Goal: Participate in discussion: Engage in conversation with other users on a specific topic

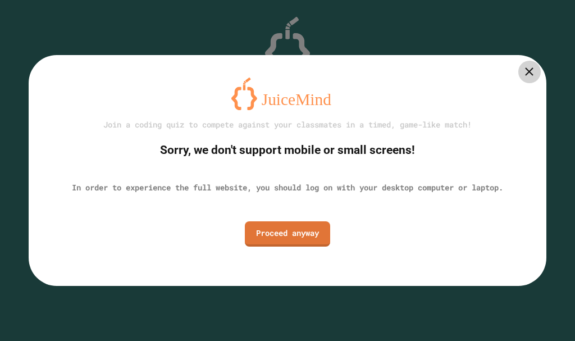
click at [532, 69] on icon at bounding box center [529, 72] width 14 height 14
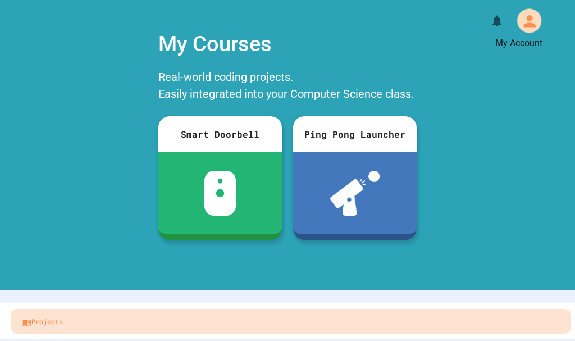
click at [517, 20] on div "My Account" at bounding box center [529, 20] width 24 height 24
click at [519, 340] on div at bounding box center [287, 341] width 575 height 0
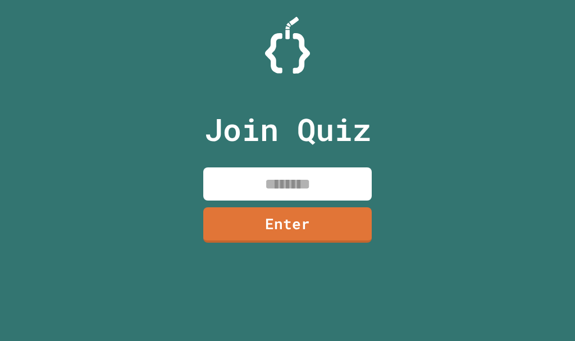
drag, startPoint x: 327, startPoint y: 158, endPoint x: 329, endPoint y: 165, distance: 6.4
click at [328, 162] on div "Join Quiz Enter" at bounding box center [287, 170] width 189 height 285
click at [330, 167] on input at bounding box center [287, 183] width 168 height 33
type input "********"
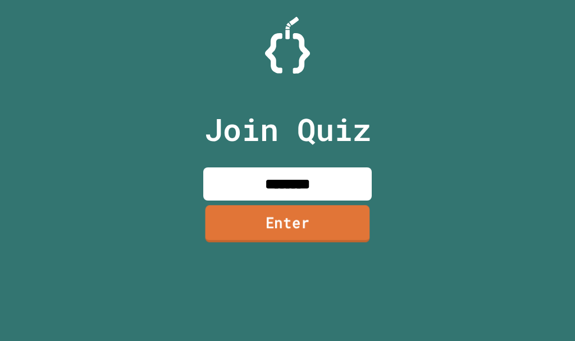
click at [258, 207] on link "Enter" at bounding box center [288, 223] width 165 height 37
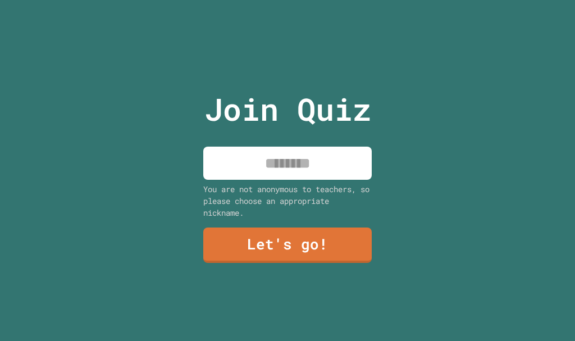
click at [266, 154] on input at bounding box center [287, 163] width 168 height 33
type input "******"
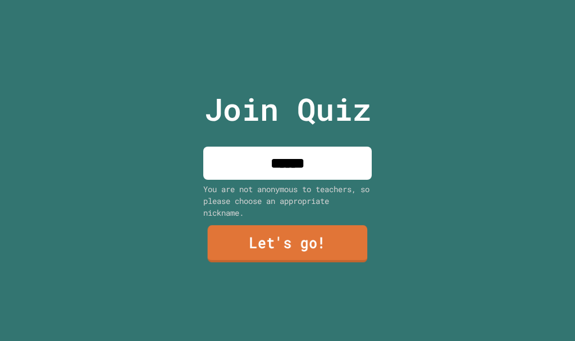
click at [254, 245] on link "Let's go!" at bounding box center [288, 243] width 160 height 37
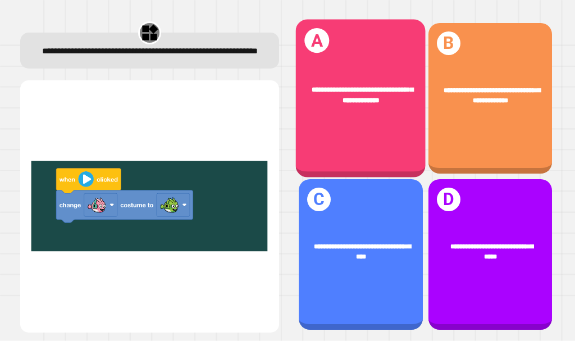
click at [368, 62] on div "**********" at bounding box center [361, 98] width 130 height 158
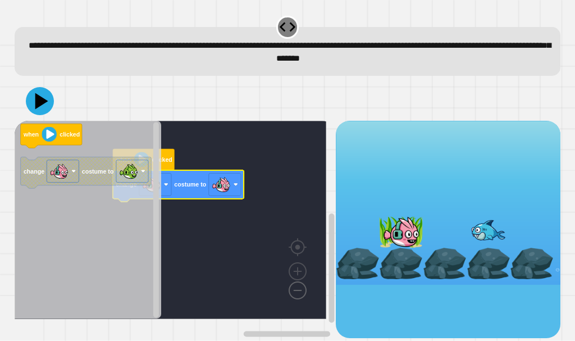
click at [303, 294] on image "Blockly Workspace" at bounding box center [280, 265] width 54 height 70
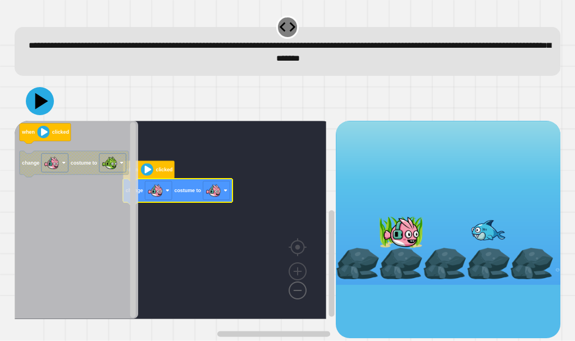
click at [303, 294] on image "Blockly Workspace" at bounding box center [280, 265] width 54 height 70
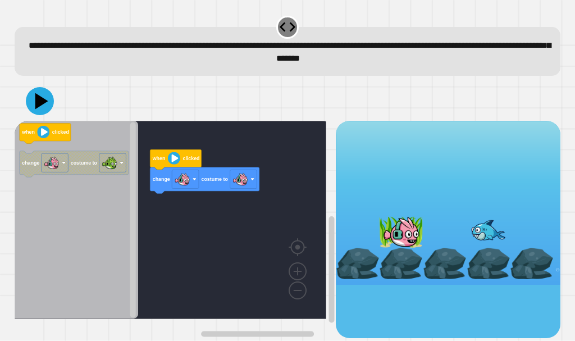
click at [185, 194] on div "when clicked change costume to when clicked change costume to" at bounding box center [175, 229] width 321 height 217
click at [241, 192] on icon "Blockly Workspace" at bounding box center [204, 180] width 109 height 26
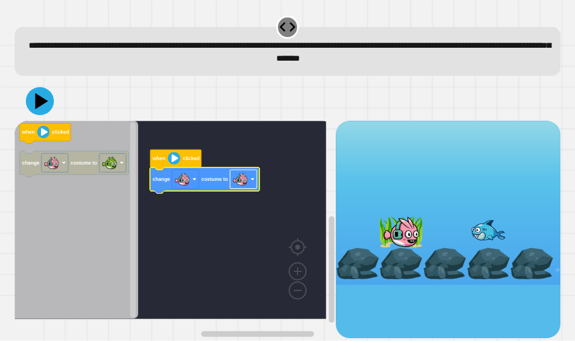
click at [242, 184] on image "Blockly Workspace" at bounding box center [240, 179] width 16 height 16
click at [45, 108] on icon at bounding box center [40, 101] width 34 height 34
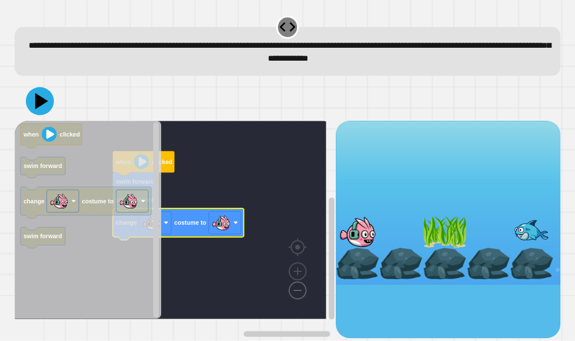
click at [295, 296] on image "Blockly Workspace" at bounding box center [280, 265] width 54 height 70
click at [238, 223] on image "Blockly Workspace" at bounding box center [235, 223] width 4 height 4
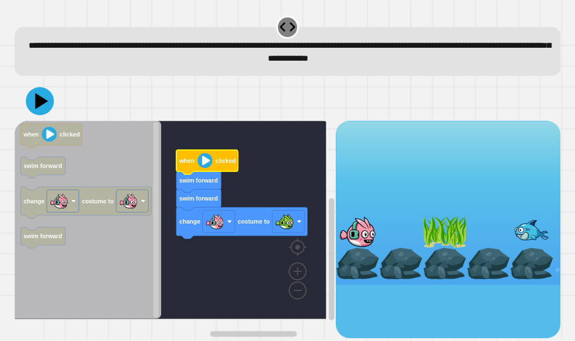
click at [58, 110] on div at bounding box center [288, 100] width 546 height 39
click at [38, 109] on icon at bounding box center [40, 101] width 34 height 34
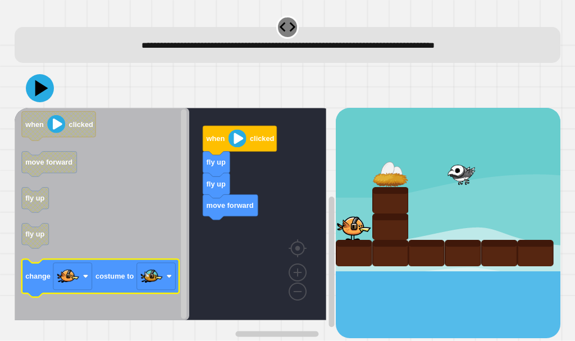
click at [158, 264] on g "change costume to" at bounding box center [99, 278] width 157 height 38
click at [158, 264] on rect "Blockly Workspace" at bounding box center [155, 276] width 39 height 27
click at [159, 272] on image "Blockly Workspace" at bounding box center [151, 276] width 22 height 22
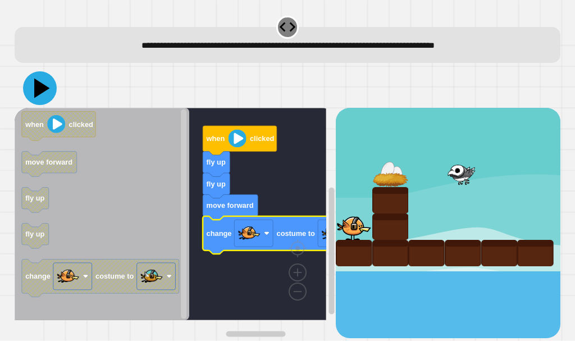
click at [47, 98] on icon at bounding box center [40, 88] width 34 height 34
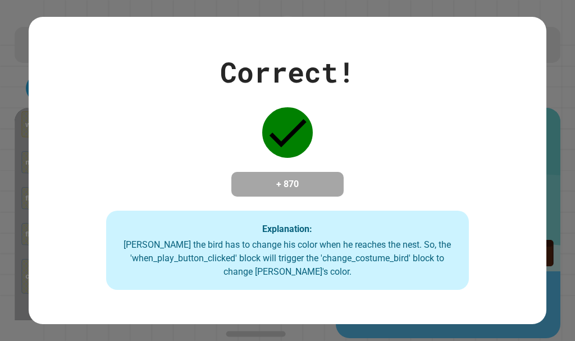
click at [421, 162] on div "Correct! + 870 Explanation: Ollie the bird has to change his color when he reac…" at bounding box center [288, 170] width 518 height 239
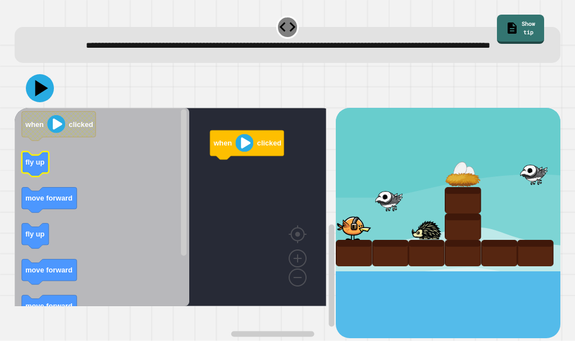
click at [37, 166] on text "fly up" at bounding box center [34, 162] width 19 height 8
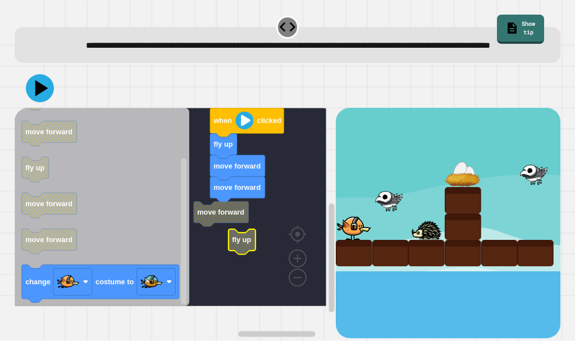
drag, startPoint x: 334, startPoint y: 270, endPoint x: 335, endPoint y: 254, distance: 15.7
click at [336, 254] on div at bounding box center [448, 189] width 225 height 163
click at [231, 240] on rect "Blockly Workspace" at bounding box center [171, 207] width 312 height 198
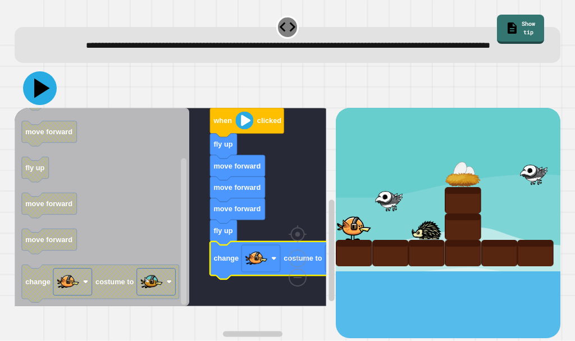
click at [44, 105] on icon at bounding box center [40, 88] width 34 height 34
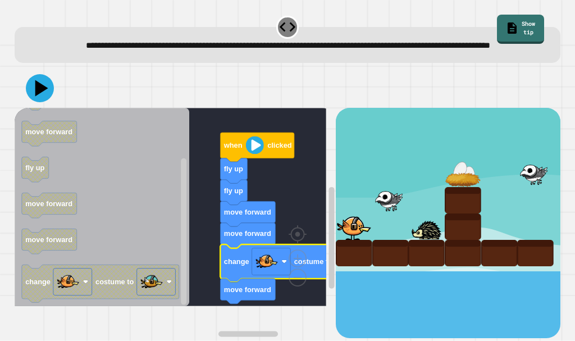
drag, startPoint x: 53, startPoint y: 93, endPoint x: 46, endPoint y: 98, distance: 8.6
click at [52, 95] on div at bounding box center [288, 88] width 546 height 39
click at [45, 98] on icon at bounding box center [40, 88] width 34 height 34
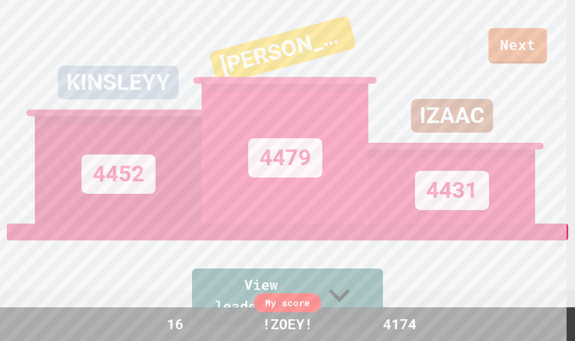
click at [529, 34] on div "IZAAC 4431" at bounding box center [451, 111] width 167 height 223
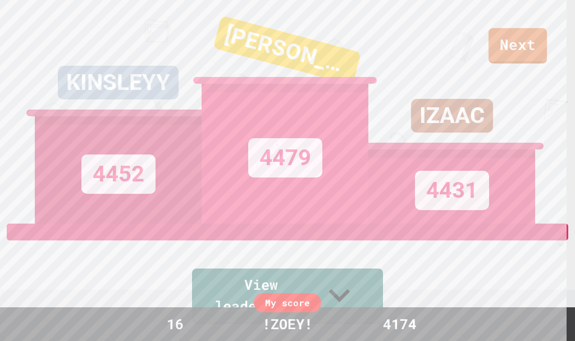
click at [526, 42] on div "IZAAC 4431" at bounding box center [451, 111] width 167 height 223
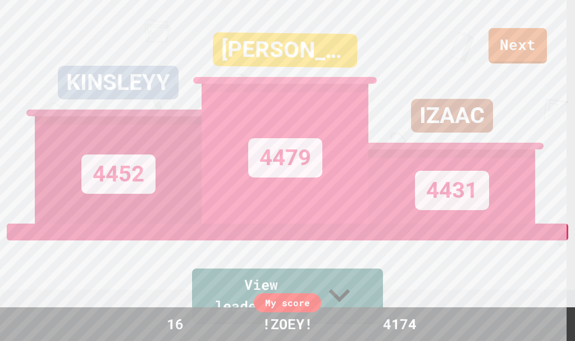
click at [526, 47] on div "IZAAC 4431" at bounding box center [451, 111] width 167 height 223
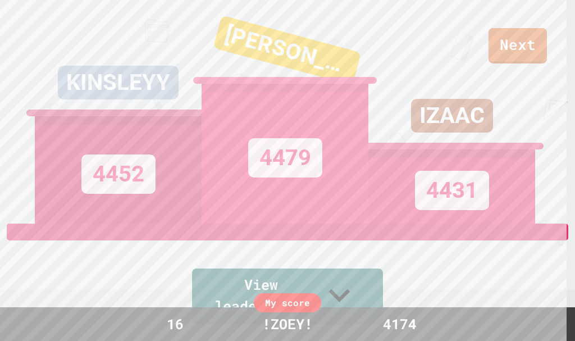
click at [526, 47] on div "IZAAC 4431" at bounding box center [451, 111] width 167 height 223
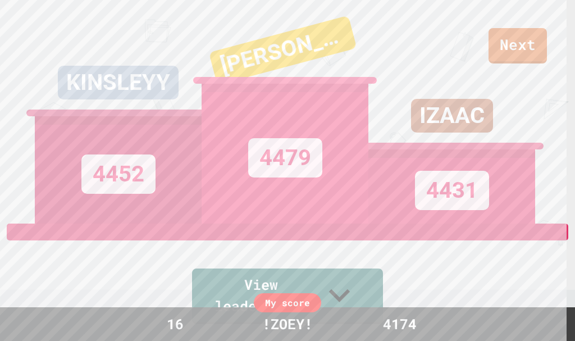
click at [526, 47] on div "IZAAC 4431" at bounding box center [451, 111] width 167 height 223
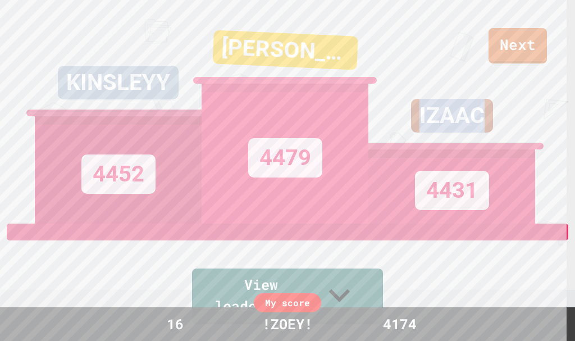
click at [526, 47] on div "IZAAC 4431" at bounding box center [451, 111] width 167 height 223
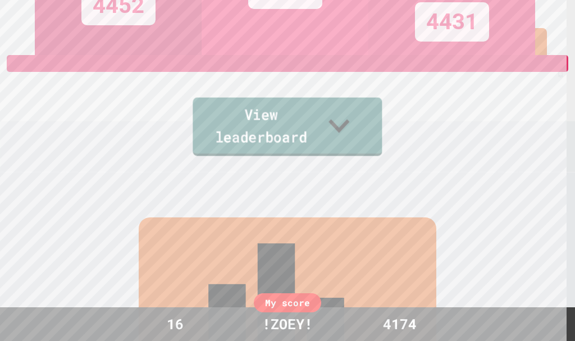
click at [286, 128] on link "View leaderboard" at bounding box center [287, 127] width 189 height 58
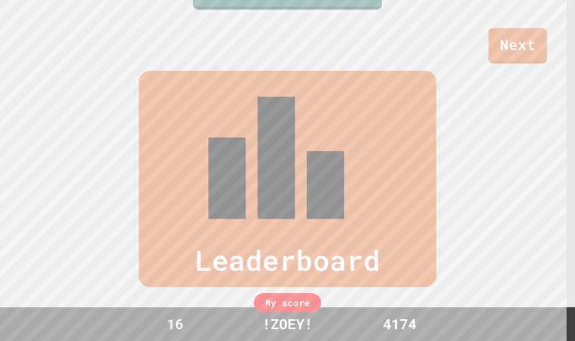
scroll to position [337, 0]
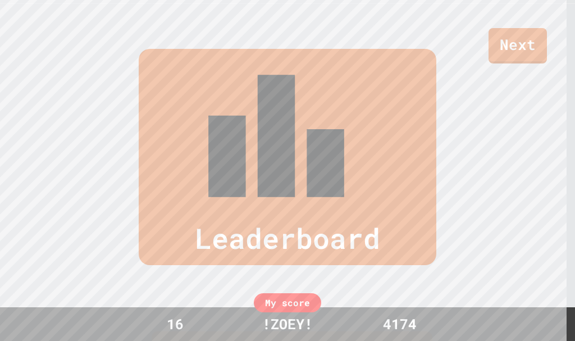
click at [522, 27] on div "Next" at bounding box center [287, 31] width 575 height 63
click at [386, 61] on div "Next" at bounding box center [287, 31] width 575 height 63
click at [422, 95] on div "Leaderboard" at bounding box center [288, 157] width 298 height 216
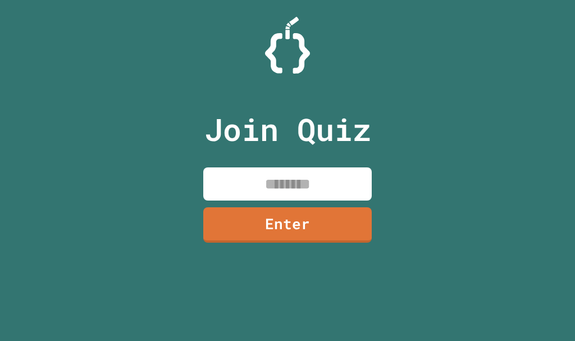
click at [284, 176] on input at bounding box center [287, 183] width 168 height 33
type input "********"
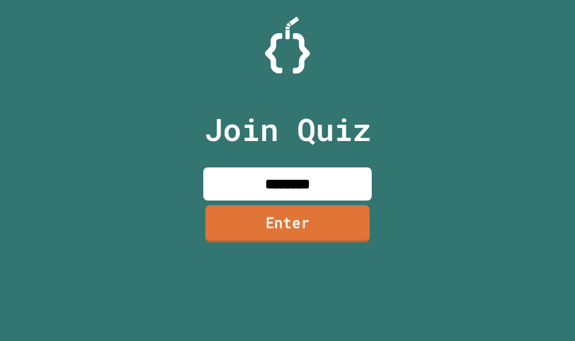
click at [328, 207] on link "Enter" at bounding box center [288, 223] width 165 height 37
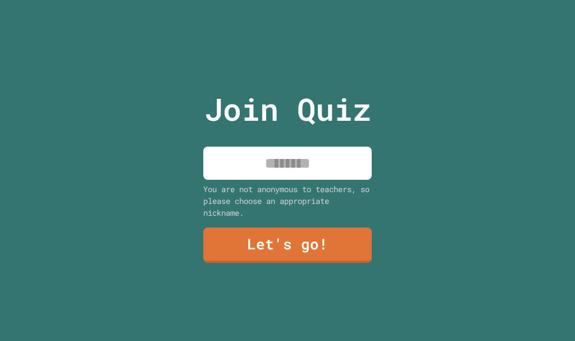
click at [313, 175] on input at bounding box center [287, 163] width 168 height 33
type input "******"
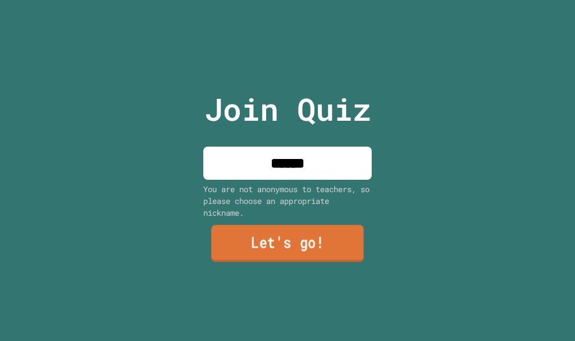
click at [250, 234] on link "Let's go!" at bounding box center [287, 243] width 153 height 37
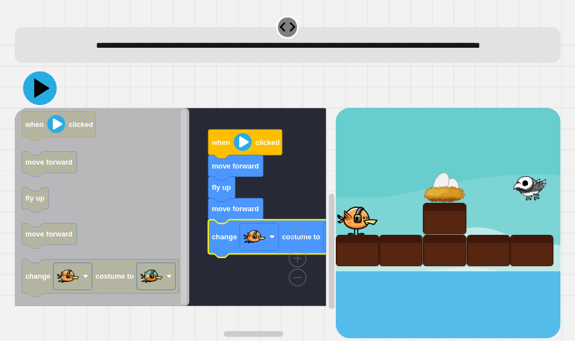
click at [45, 101] on icon at bounding box center [40, 88] width 34 height 34
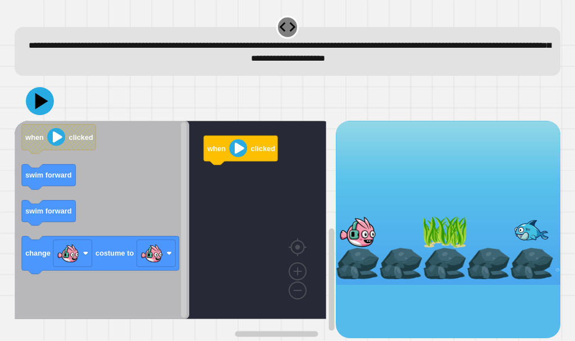
click at [77, 171] on icon "Blockly Workspace" at bounding box center [102, 220] width 175 height 198
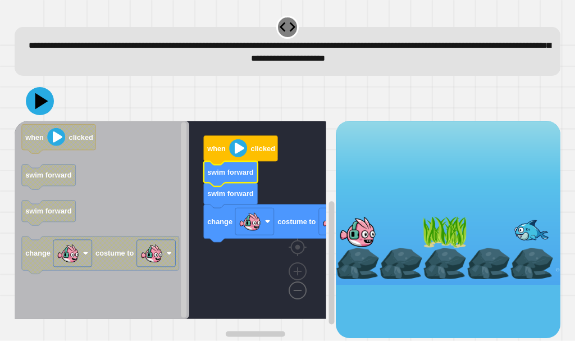
click at [294, 296] on image "Blockly Workspace" at bounding box center [280, 265] width 54 height 70
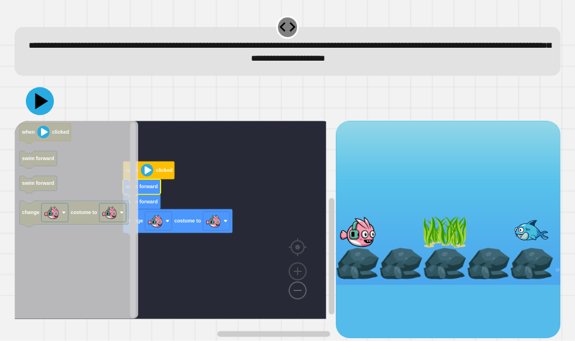
click at [294, 295] on image "Blockly Workspace" at bounding box center [280, 265] width 54 height 70
click at [213, 226] on image "Blockly Workspace" at bounding box center [214, 221] width 16 height 16
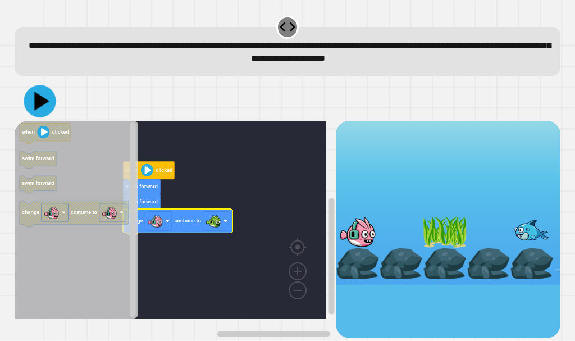
click at [36, 104] on icon at bounding box center [41, 101] width 15 height 19
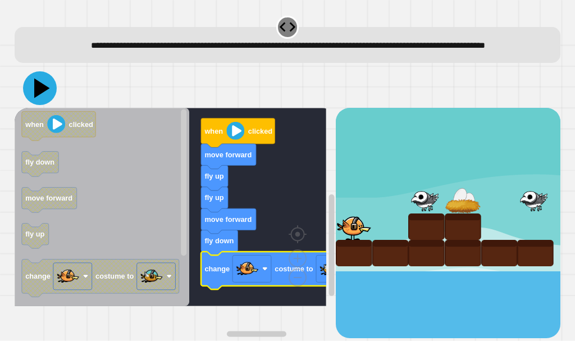
click at [46, 105] on icon at bounding box center [40, 88] width 34 height 34
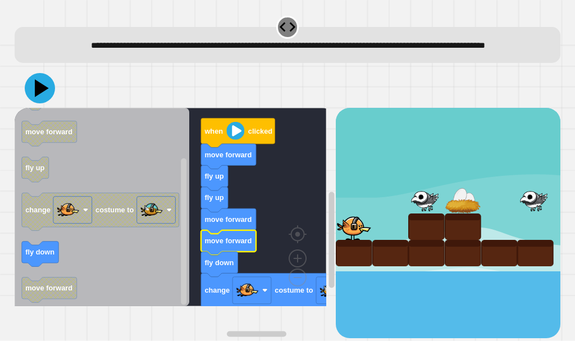
click at [36, 90] on div at bounding box center [288, 88] width 546 height 39
click at [34, 93] on icon at bounding box center [40, 88] width 34 height 34
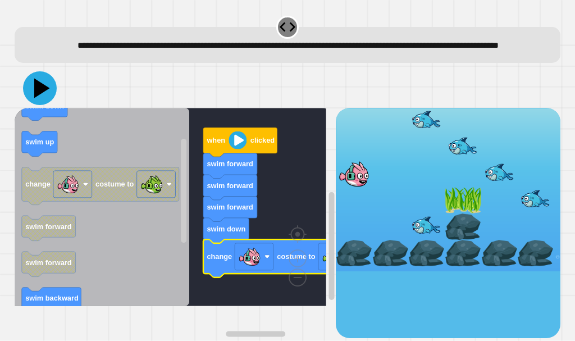
drag, startPoint x: 42, startPoint y: 98, endPoint x: 49, endPoint y: 101, distance: 7.1
click at [43, 99] on icon at bounding box center [40, 88] width 34 height 34
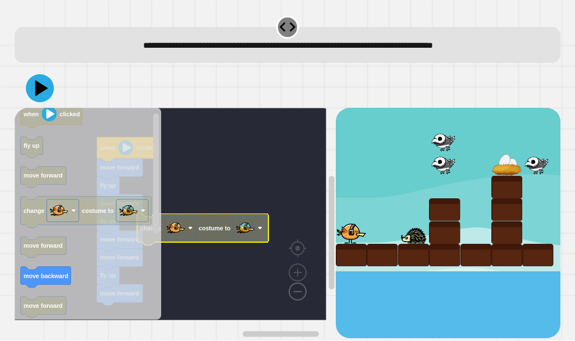
click at [291, 286] on image "Blockly Workspace" at bounding box center [280, 266] width 54 height 70
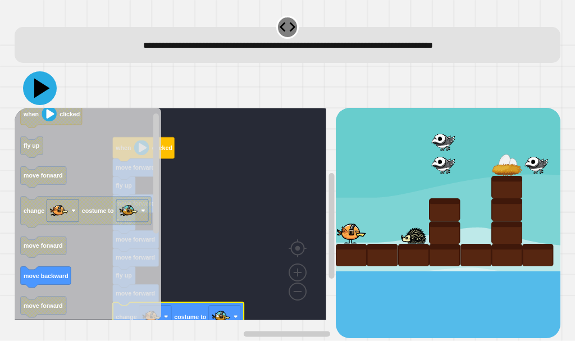
click at [44, 93] on icon at bounding box center [40, 88] width 34 height 34
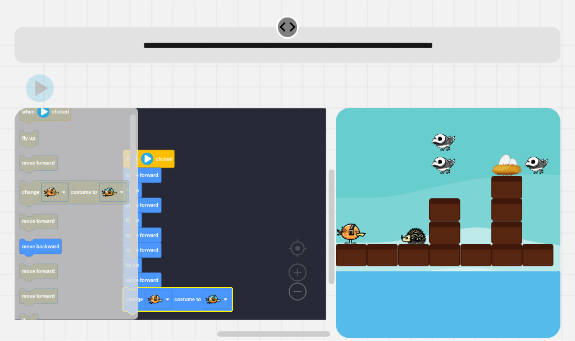
click at [302, 287] on image "Blockly Workspace" at bounding box center [280, 266] width 54 height 70
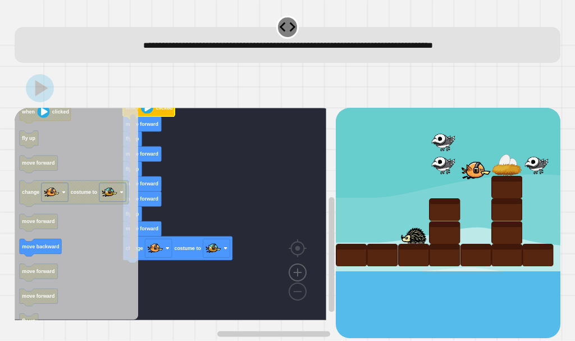
click at [290, 275] on image "Blockly Workspace" at bounding box center [298, 247] width 54 height 70
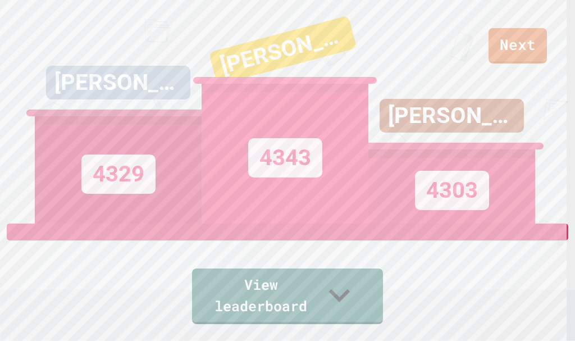
click at [512, 30] on div "IZAAC RILES 4303" at bounding box center [451, 111] width 167 height 223
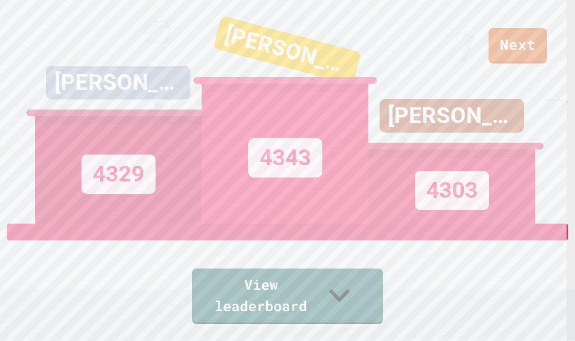
click at [512, 38] on div "IZAAC RILES 4303" at bounding box center [451, 111] width 167 height 223
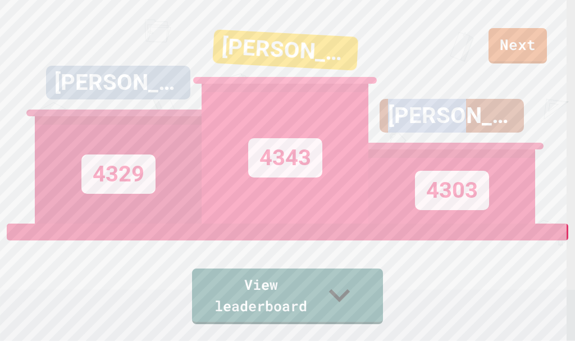
click at [512, 38] on div "IZAAC RILES 4303" at bounding box center [451, 111] width 167 height 223
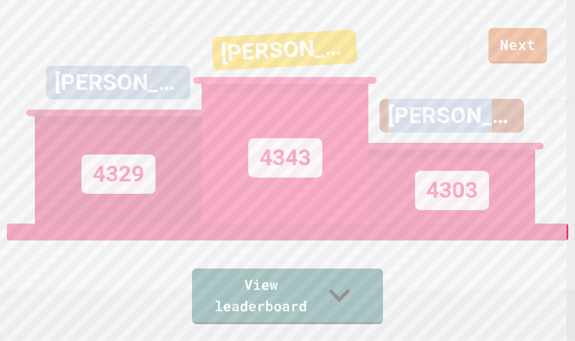
click at [512, 38] on div "IZAAC RILES 4303" at bounding box center [451, 111] width 167 height 223
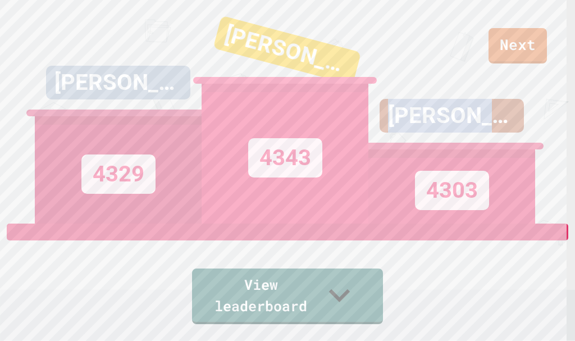
drag, startPoint x: 512, startPoint y: 38, endPoint x: 510, endPoint y: 44, distance: 5.7
click at [512, 42] on div "IZAAC RILES 4303" at bounding box center [451, 111] width 167 height 223
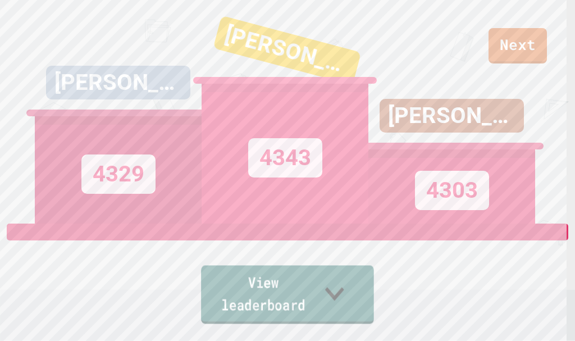
click at [282, 299] on link "View leaderboard" at bounding box center [287, 294] width 173 height 58
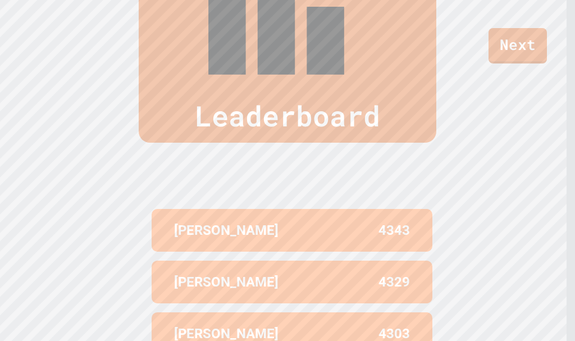
scroll to position [468, 0]
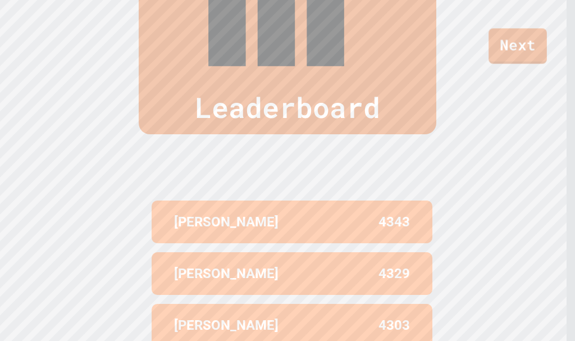
click at [510, 15] on div "Next" at bounding box center [287, 31] width 575 height 63
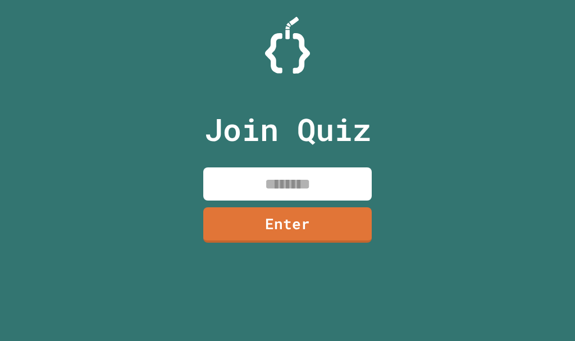
click at [308, 178] on input at bounding box center [287, 183] width 168 height 33
paste input
paste input "********"
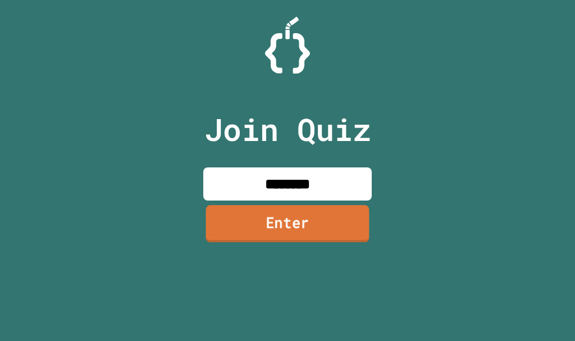
type input "********"
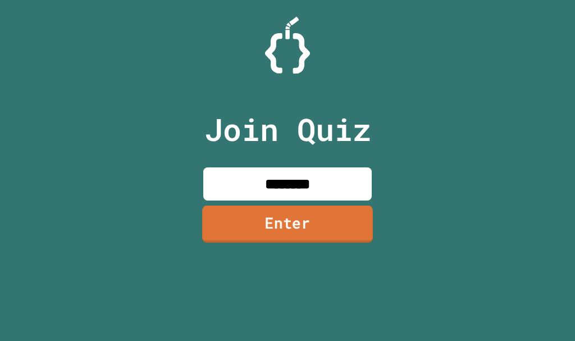
click at [254, 220] on link "Enter" at bounding box center [287, 224] width 171 height 37
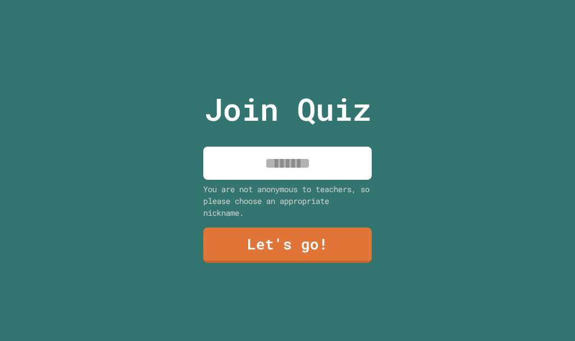
click at [273, 177] on div "Join Quiz You are not anonymous to teachers, so please choose an appropriate ni…" at bounding box center [287, 170] width 189 height 341
click at [278, 157] on input at bounding box center [287, 163] width 168 height 33
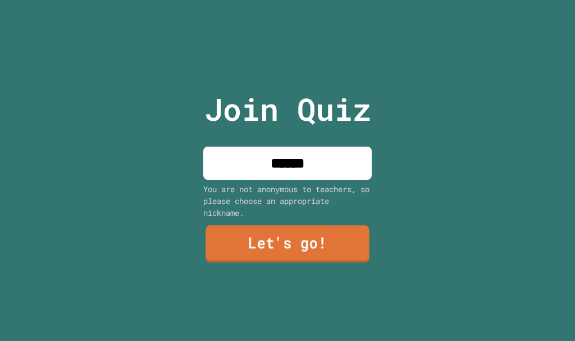
type input "******"
click at [284, 240] on link "Let's go!" at bounding box center [287, 244] width 167 height 37
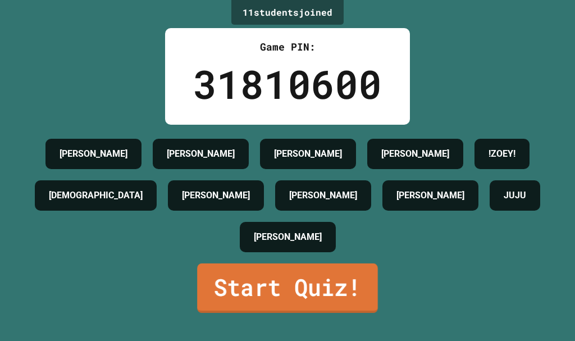
click at [235, 313] on link "Start Quiz!" at bounding box center [287, 287] width 181 height 49
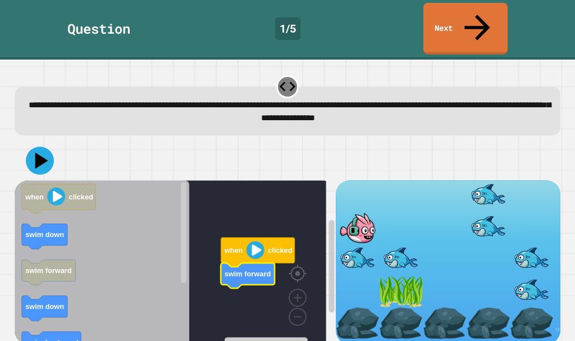
click at [303, 240] on g "when clicked swim forward" at bounding box center [179, 262] width 328 height 165
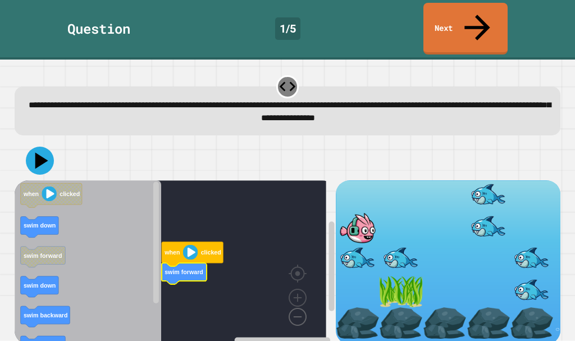
click at [298, 285] on image "Blockly Workspace" at bounding box center [280, 291] width 54 height 70
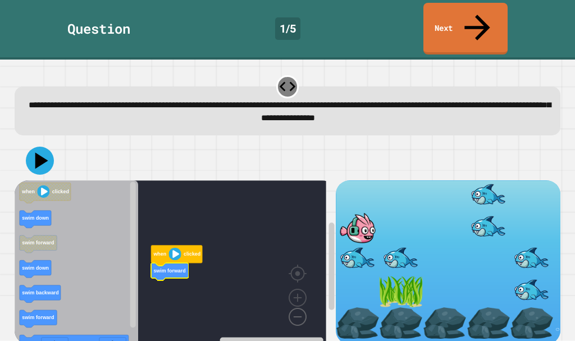
click at [298, 285] on image "Blockly Workspace" at bounding box center [280, 291] width 54 height 70
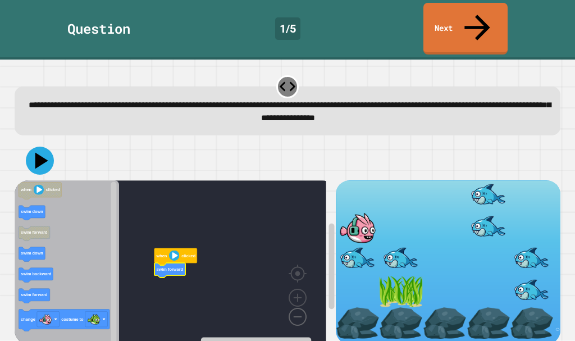
click at [298, 285] on image "Blockly Workspace" at bounding box center [280, 291] width 54 height 70
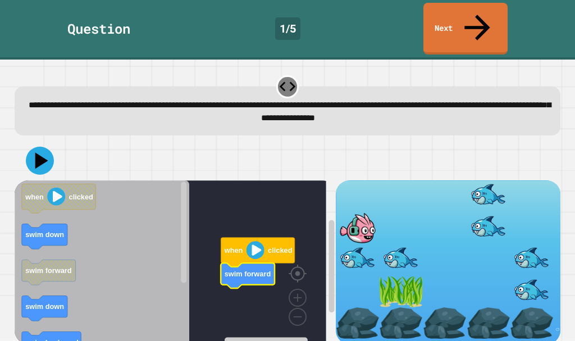
click at [298, 253] on image "Blockly Workspace" at bounding box center [316, 248] width 54 height 70
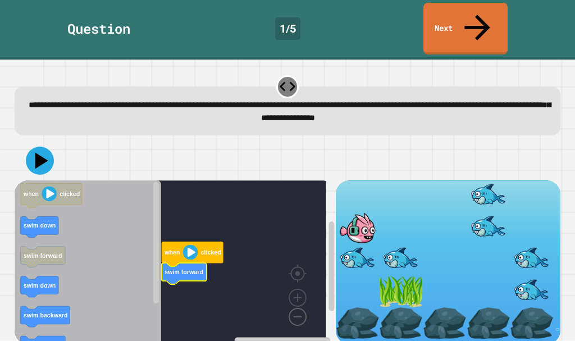
click at [297, 289] on image "Blockly Workspace" at bounding box center [280, 291] width 54 height 70
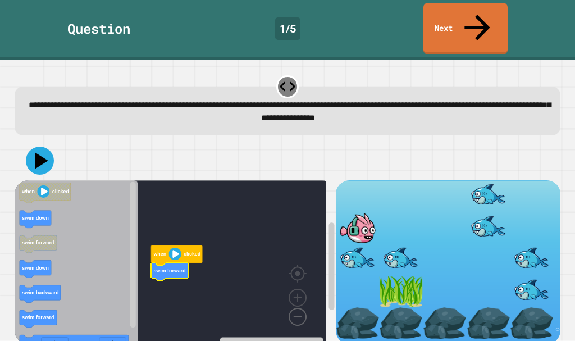
click at [297, 289] on image "Blockly Workspace" at bounding box center [280, 291] width 54 height 70
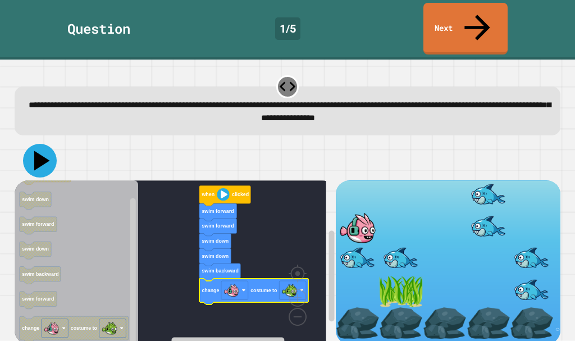
click at [44, 144] on icon at bounding box center [40, 161] width 34 height 34
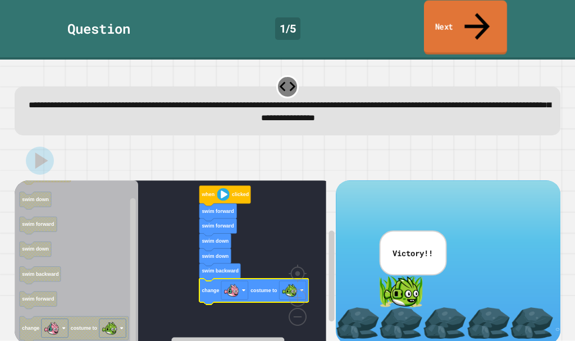
click at [465, 15] on link "Next" at bounding box center [465, 28] width 83 height 54
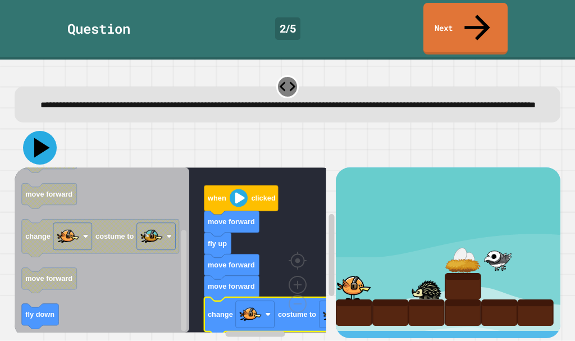
click at [35, 138] on icon at bounding box center [42, 148] width 16 height 20
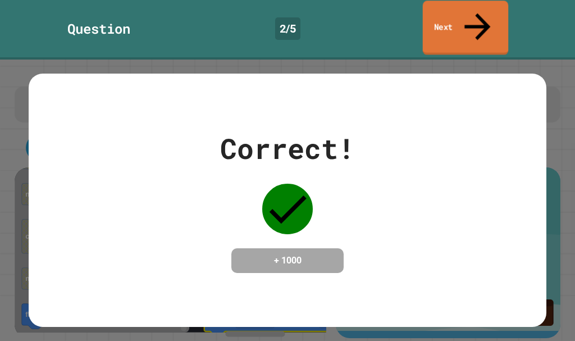
click at [482, 3] on link "Next" at bounding box center [466, 28] width 86 height 54
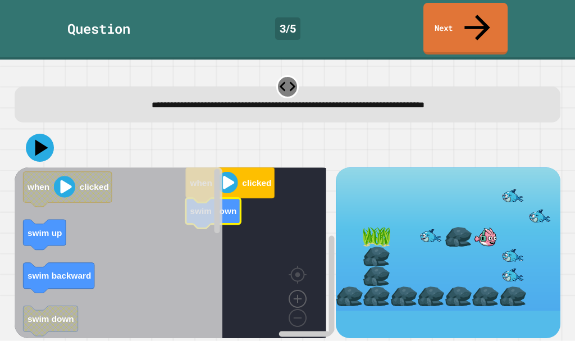
click at [298, 279] on image "Blockly Workspace" at bounding box center [298, 273] width 54 height 70
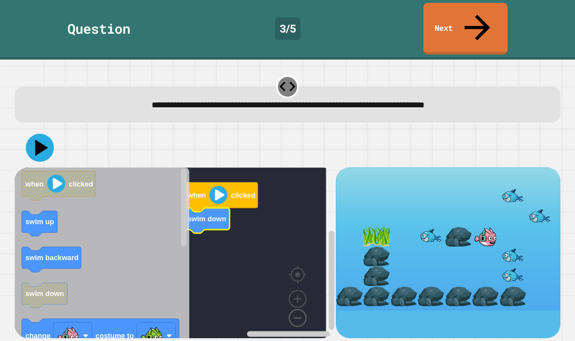
click at [296, 292] on image "Blockly Workspace" at bounding box center [280, 292] width 54 height 70
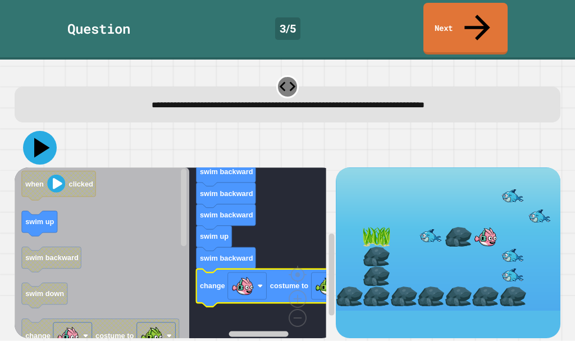
click at [42, 133] on icon at bounding box center [40, 148] width 34 height 34
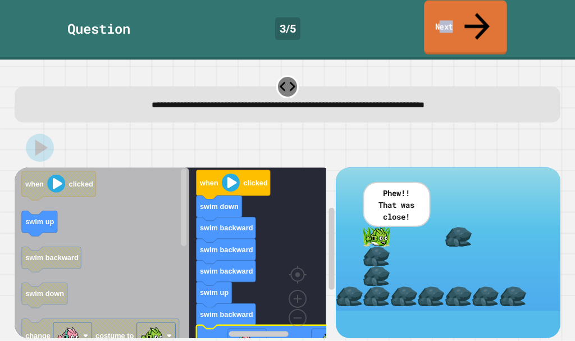
click at [451, 19] on link "Next" at bounding box center [465, 28] width 83 height 54
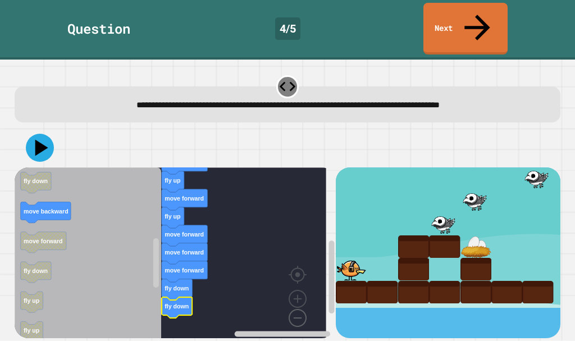
click at [294, 291] on image "Blockly Workspace" at bounding box center [280, 292] width 54 height 70
click at [285, 291] on rect "Blockly Workspace" at bounding box center [171, 256] width 312 height 179
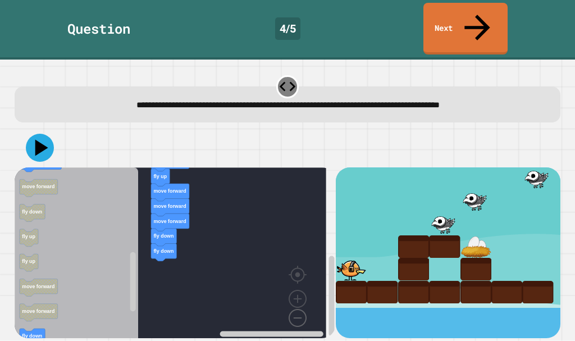
click at [290, 289] on image "Blockly Workspace" at bounding box center [280, 292] width 54 height 70
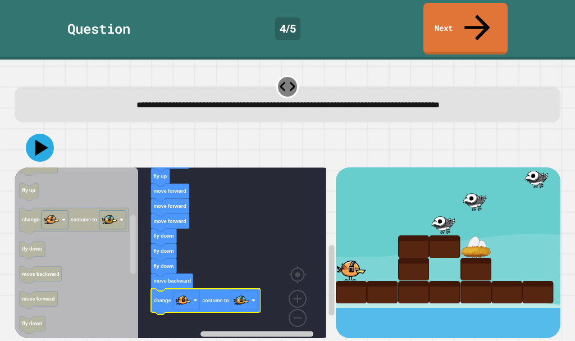
click at [171, 289] on icon "Blockly Workspace" at bounding box center [205, 302] width 109 height 26
click at [33, 131] on icon at bounding box center [40, 148] width 34 height 34
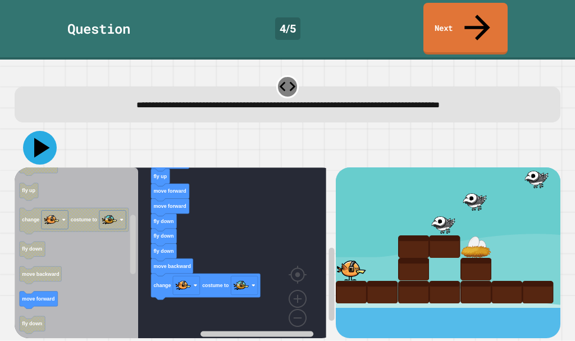
click at [39, 131] on icon at bounding box center [40, 148] width 34 height 34
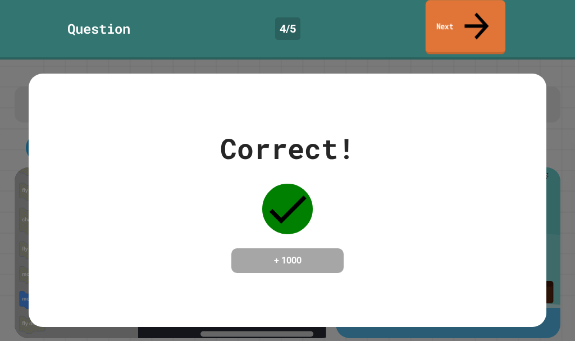
click at [436, 17] on link "Next" at bounding box center [466, 27] width 80 height 54
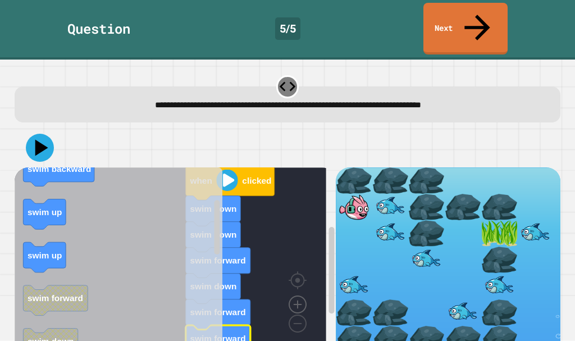
click at [295, 280] on image "Blockly Workspace" at bounding box center [298, 279] width 54 height 70
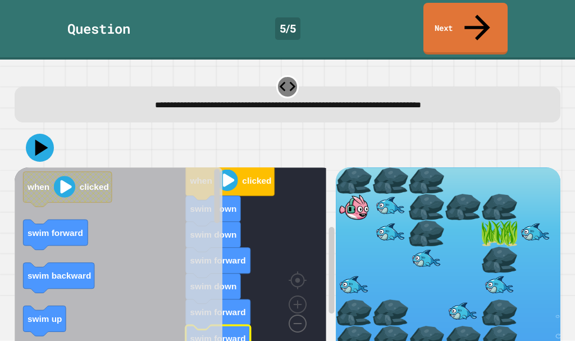
click at [299, 295] on image "Blockly Workspace" at bounding box center [280, 298] width 54 height 70
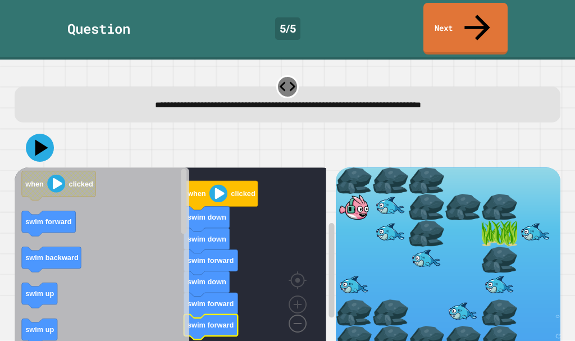
click at [299, 295] on image "Blockly Workspace" at bounding box center [280, 298] width 54 height 70
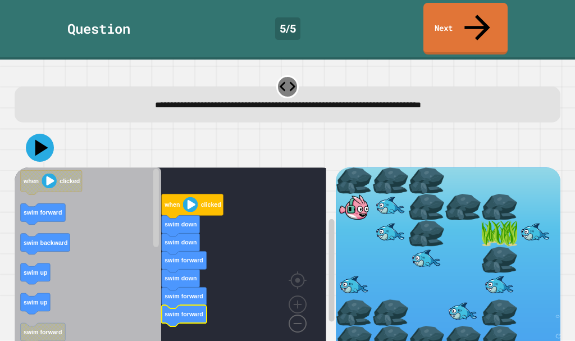
click at [299, 295] on image "Blockly Workspace" at bounding box center [280, 298] width 54 height 70
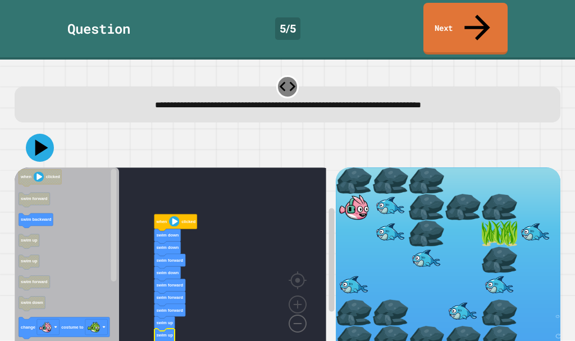
click at [291, 303] on image "Blockly Workspace" at bounding box center [280, 298] width 54 height 70
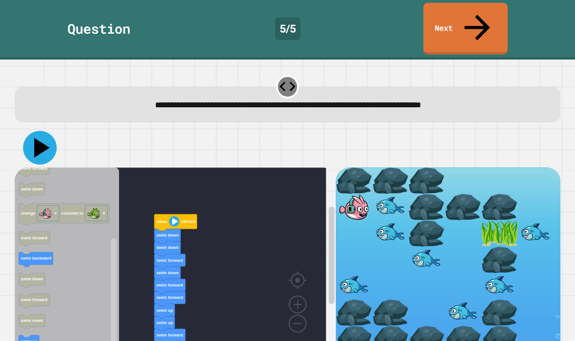
click at [33, 131] on icon at bounding box center [40, 148] width 34 height 34
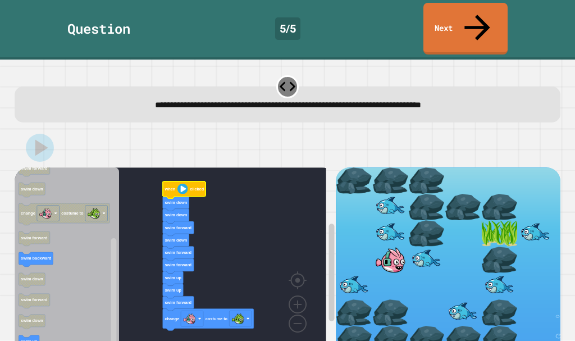
click at [153, 207] on rect "Blockly Workspace" at bounding box center [171, 259] width 312 height 185
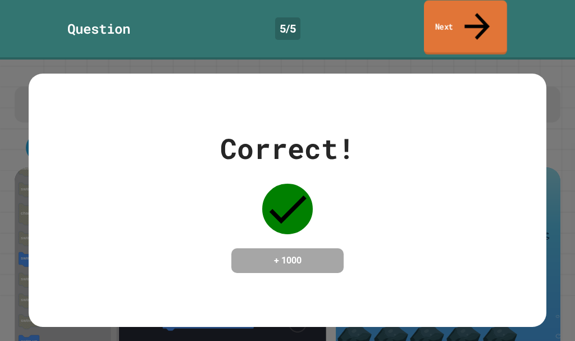
click at [444, 16] on link "Next" at bounding box center [465, 28] width 83 height 54
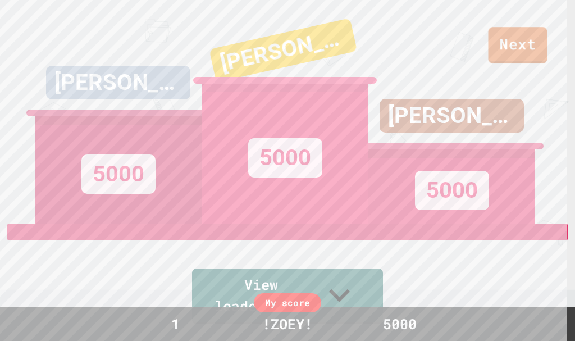
click at [532, 47] on div "[PERSON_NAME] 5000 [PERSON_NAME] 5000 [PERSON_NAME] 5000" at bounding box center [287, 111] width 505 height 223
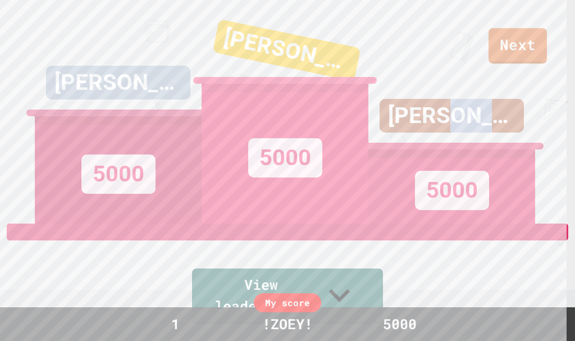
click at [532, 47] on div "[PERSON_NAME] 5000 [PERSON_NAME] 5000 [PERSON_NAME] 5000" at bounding box center [287, 111] width 505 height 223
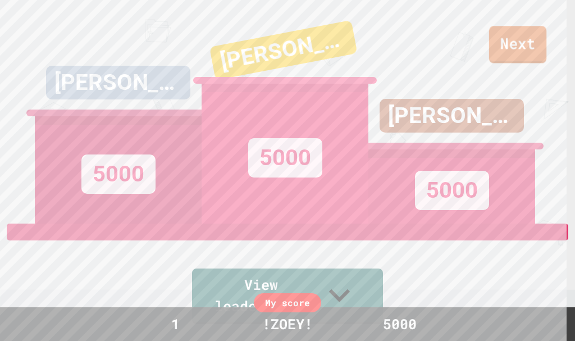
click at [536, 52] on link "Next" at bounding box center [517, 44] width 57 height 37
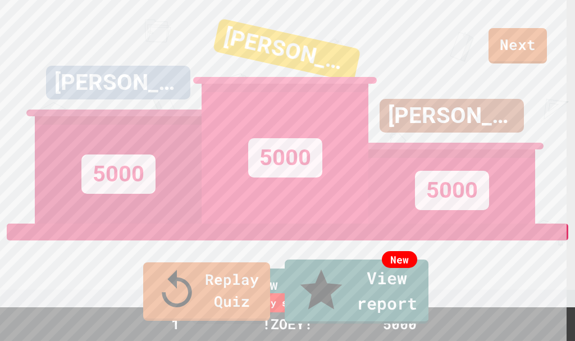
drag, startPoint x: 504, startPoint y: 27, endPoint x: 538, endPoint y: 33, distance: 34.8
